Goal: Navigation & Orientation: Understand site structure

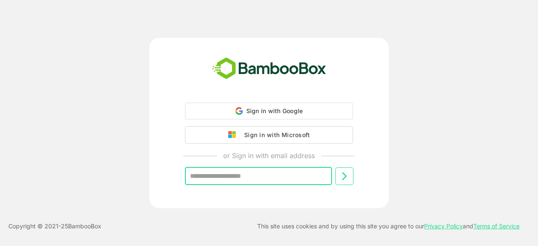
click at [271, 184] on input "text" at bounding box center [258, 176] width 147 height 18
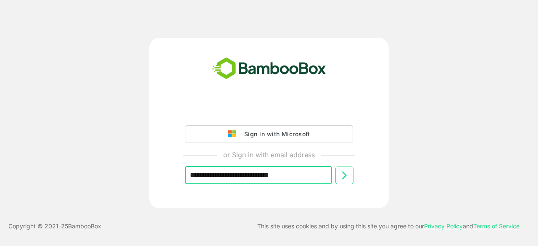
type input "**********"
click at [343, 175] on icon at bounding box center [344, 175] width 10 height 10
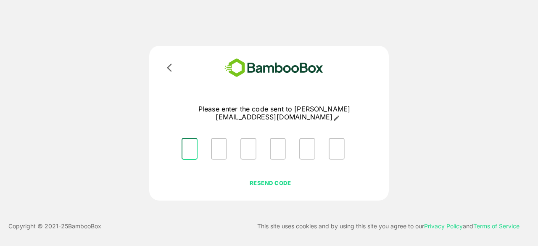
click at [187, 150] on input "Please enter OTP character 1" at bounding box center [189, 149] width 16 height 22
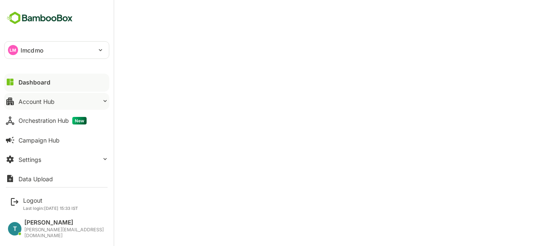
click at [105, 100] on icon at bounding box center [105, 100] width 7 height 7
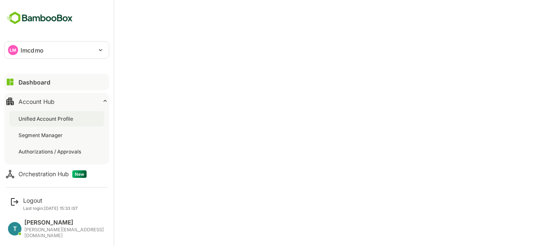
click at [78, 120] on div "Unified Account Profile" at bounding box center [56, 119] width 95 height 16
click at [58, 133] on div "Segment Manager" at bounding box center [41, 134] width 46 height 7
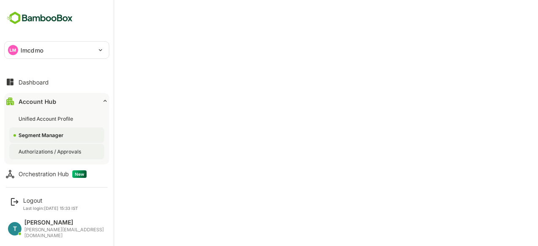
click at [50, 149] on div "Authorizations / Approvals" at bounding box center [50, 151] width 64 height 7
click at [50, 133] on div "Segment Manager" at bounding box center [41, 134] width 46 height 7
click at [50, 81] on button "Dashboard" at bounding box center [56, 81] width 105 height 17
